Goal: Entertainment & Leisure: Consume media (video, audio)

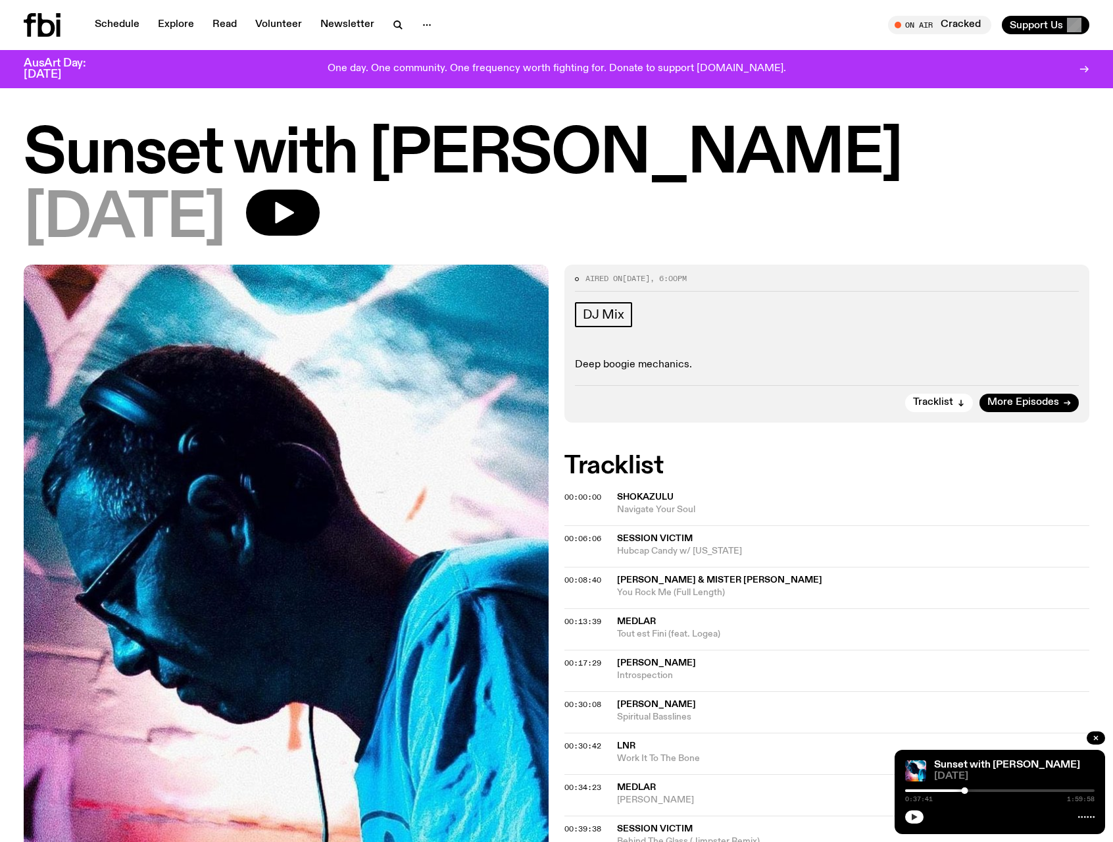
click at [916, 815] on icon "button" at bounding box center [915, 817] width 8 height 8
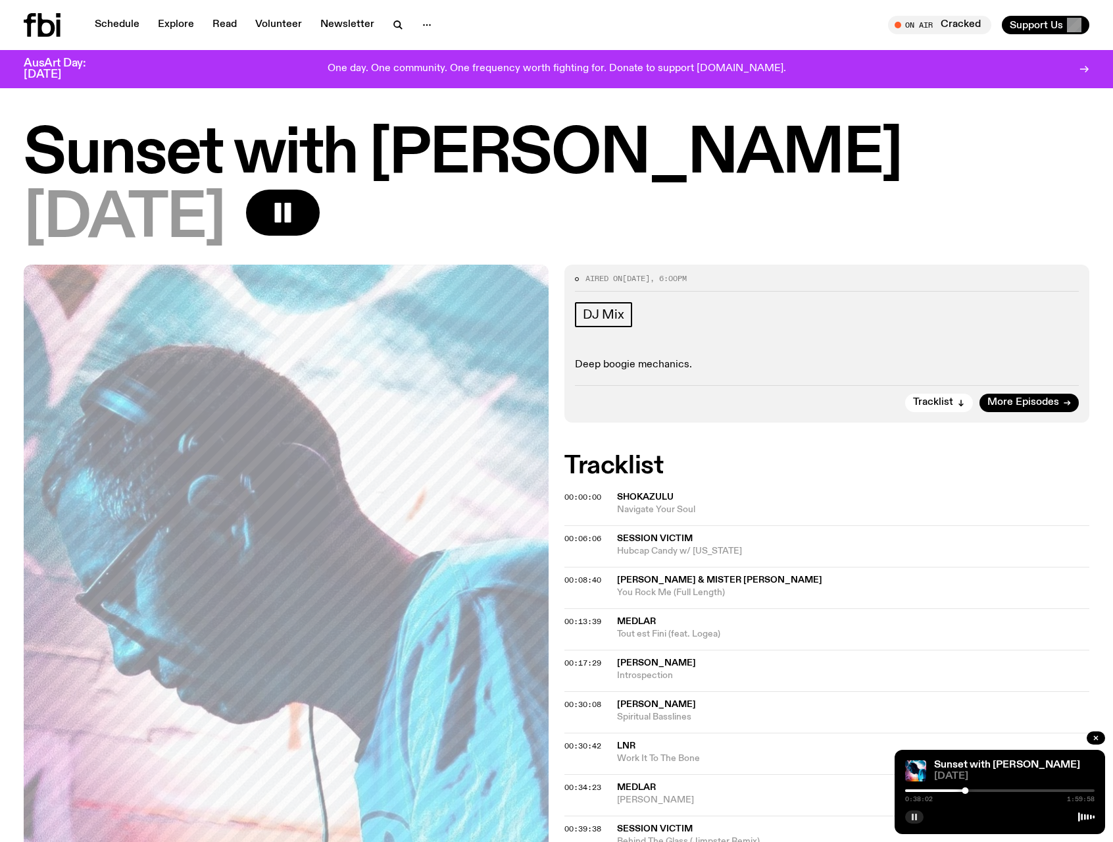
click at [913, 818] on rect "button" at bounding box center [913, 816] width 2 height 7
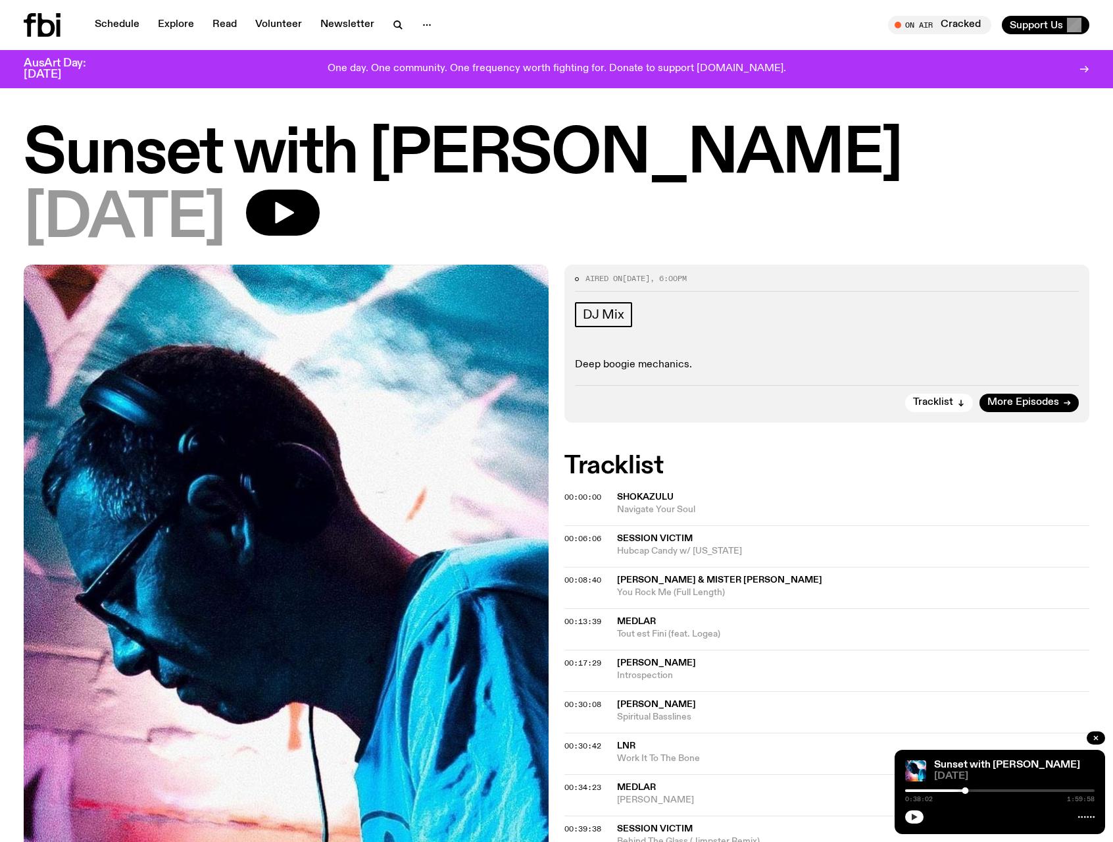
click at [941, 788] on div "0:38:02 1:59:58" at bounding box center [1001, 794] width 190 height 16
click at [931, 792] on div at bounding box center [871, 790] width 190 height 3
click at [929, 787] on div "0:16:14 1:59:58" at bounding box center [1001, 794] width 190 height 16
drag, startPoint x: 931, startPoint y: 790, endPoint x: 921, endPoint y: 792, distance: 10.0
click at [921, 792] on div at bounding box center [921, 790] width 7 height 7
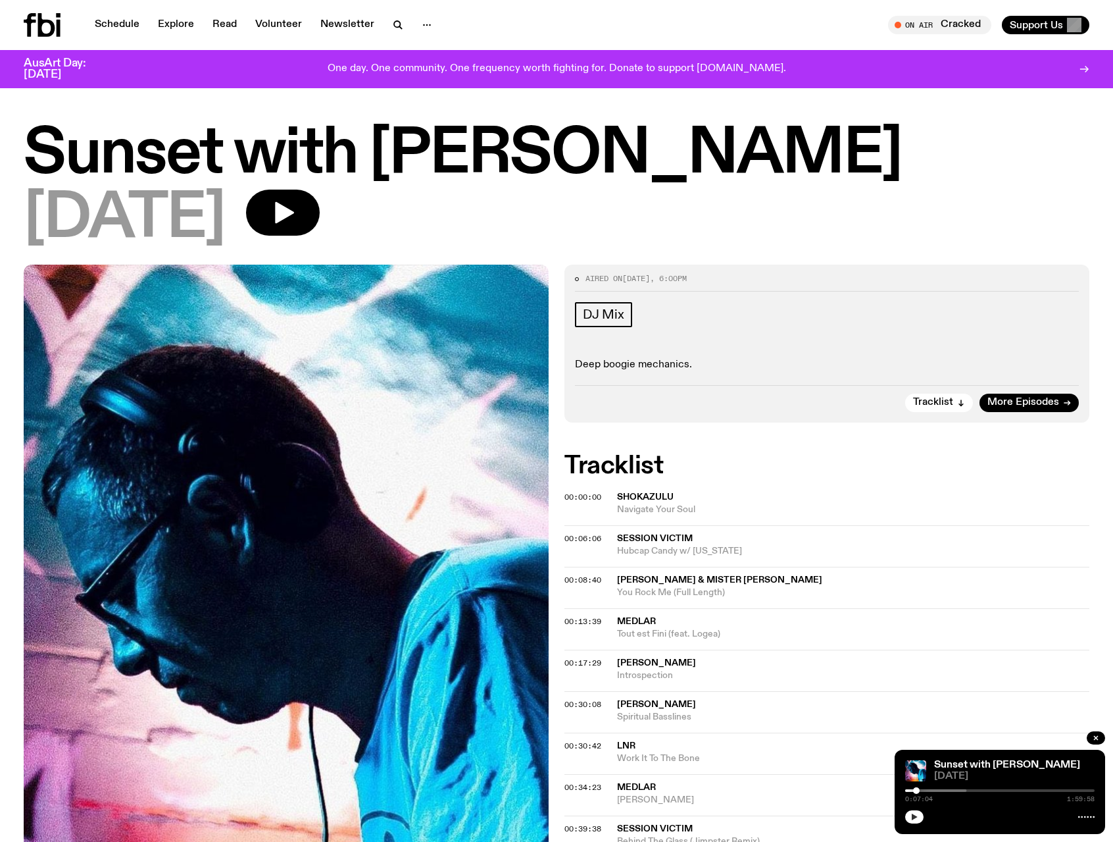
click at [917, 789] on div at bounding box center [916, 790] width 7 height 7
click at [913, 816] on icon "button" at bounding box center [915, 816] width 6 height 7
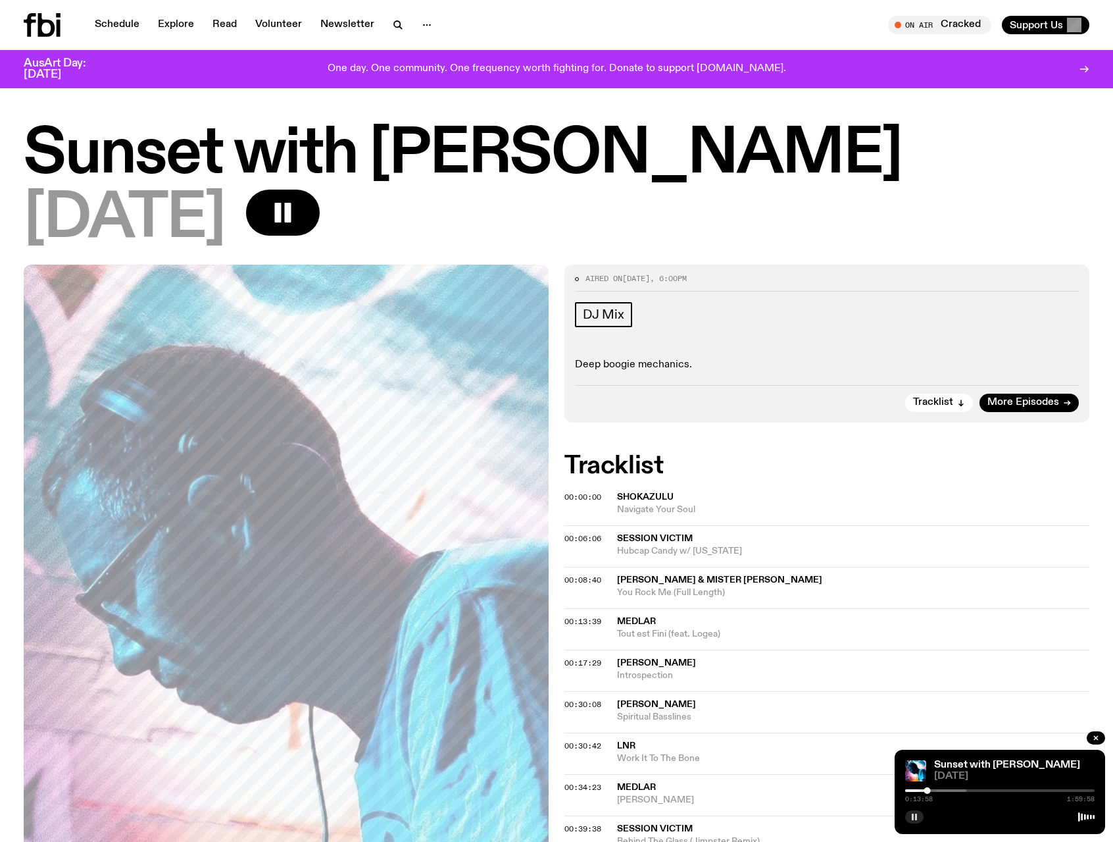
click at [1031, 170] on h1 "Sunset with [PERSON_NAME]" at bounding box center [557, 154] width 1066 height 59
